Goal: Information Seeking & Learning: Check status

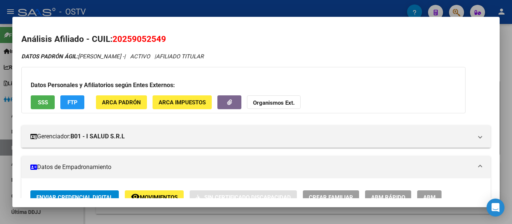
scroll to position [412, 0]
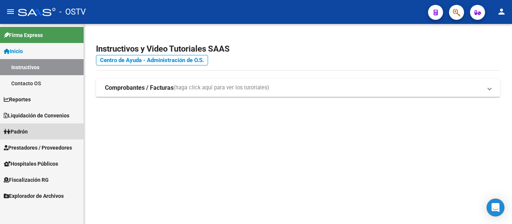
click at [25, 131] on span "Padrón" at bounding box center [16, 132] width 24 height 8
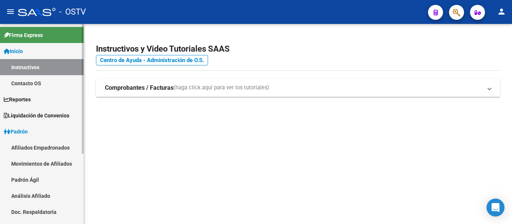
click at [20, 179] on link "Padrón Ágil" at bounding box center [42, 180] width 84 height 16
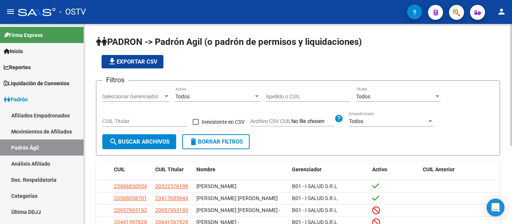
click at [280, 99] on input "Apellido o CUIL" at bounding box center [308, 97] width 85 height 6
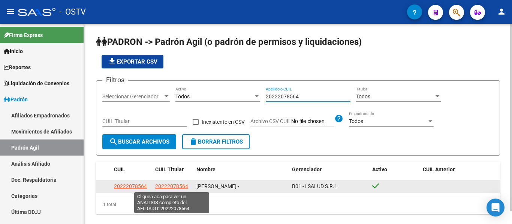
type input "20222078564"
click at [178, 188] on span "20222078564" at bounding box center [171, 187] width 33 height 6
type textarea "20222078564"
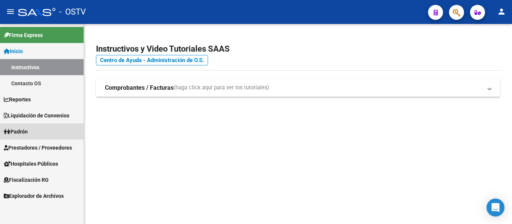
click at [11, 130] on span "Padrón" at bounding box center [16, 132] width 24 height 8
click at [24, 130] on span "Padrón" at bounding box center [16, 132] width 24 height 8
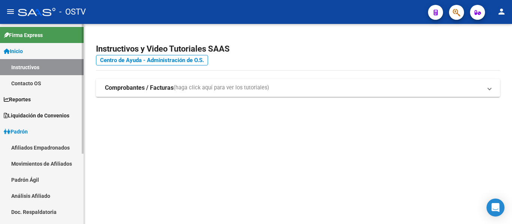
click at [33, 184] on link "Padrón Ágil" at bounding box center [42, 180] width 84 height 16
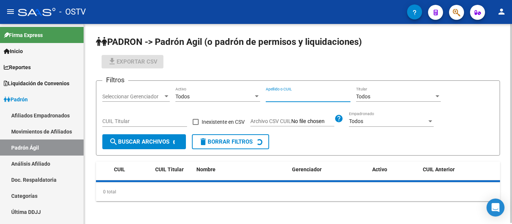
click at [290, 97] on input "Apellido o CUIL" at bounding box center [308, 97] width 85 height 6
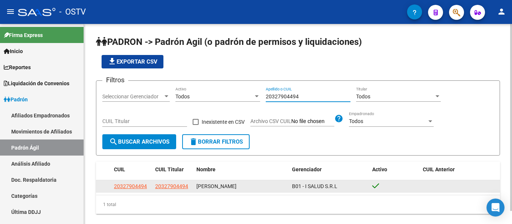
type input "20327904494"
click at [169, 190] on app-link-go-to "20327904494" at bounding box center [171, 186] width 33 height 9
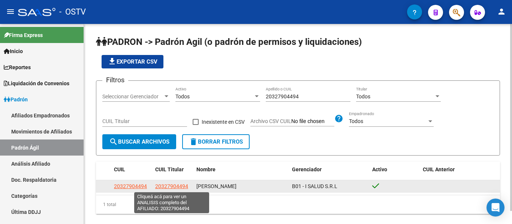
click at [168, 186] on span "20327904494" at bounding box center [171, 187] width 33 height 6
type textarea "20327904494"
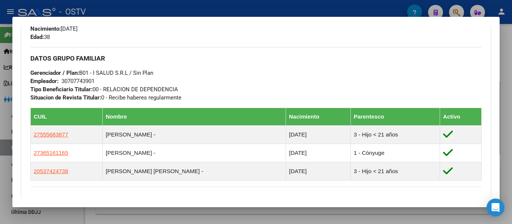
scroll to position [435, 0]
